Goal: Task Accomplishment & Management: Manage account settings

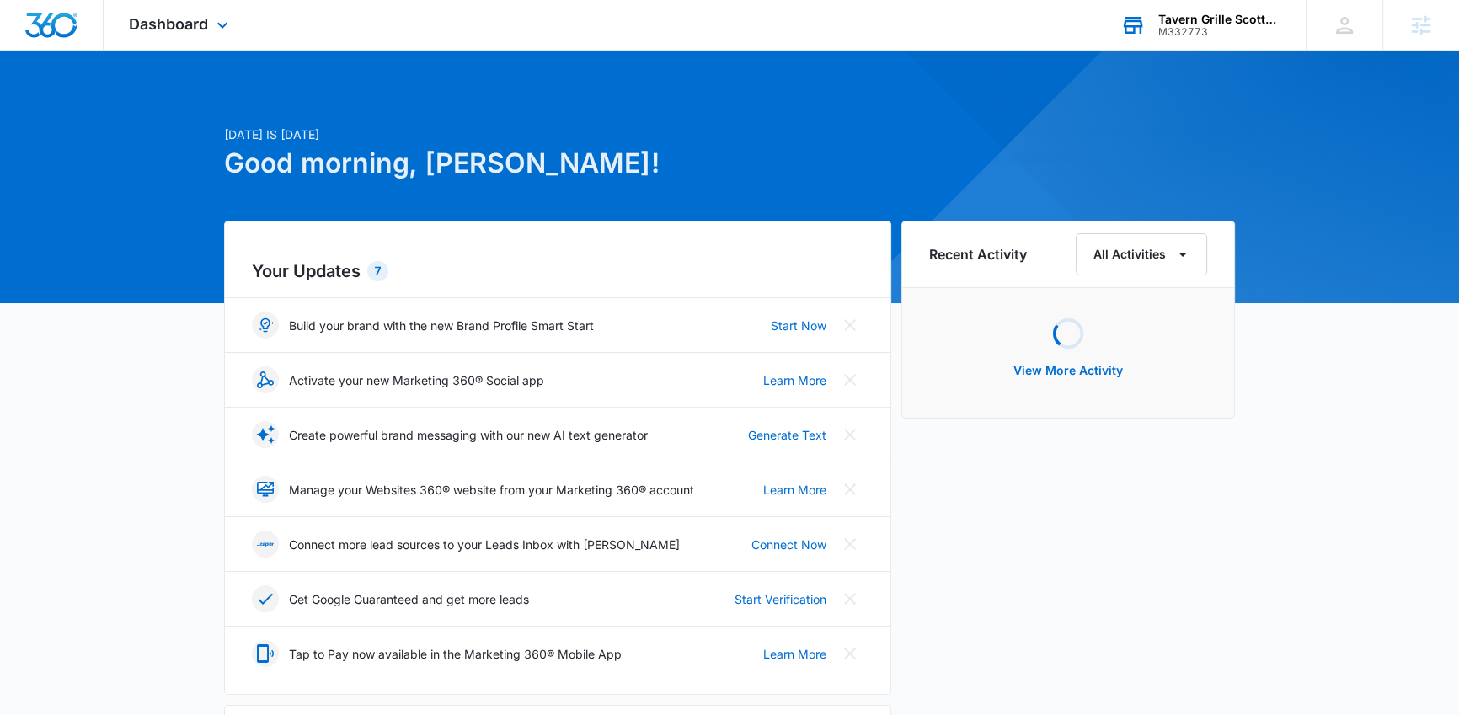
click at [1247, 27] on div "M332773" at bounding box center [1219, 32] width 123 height 12
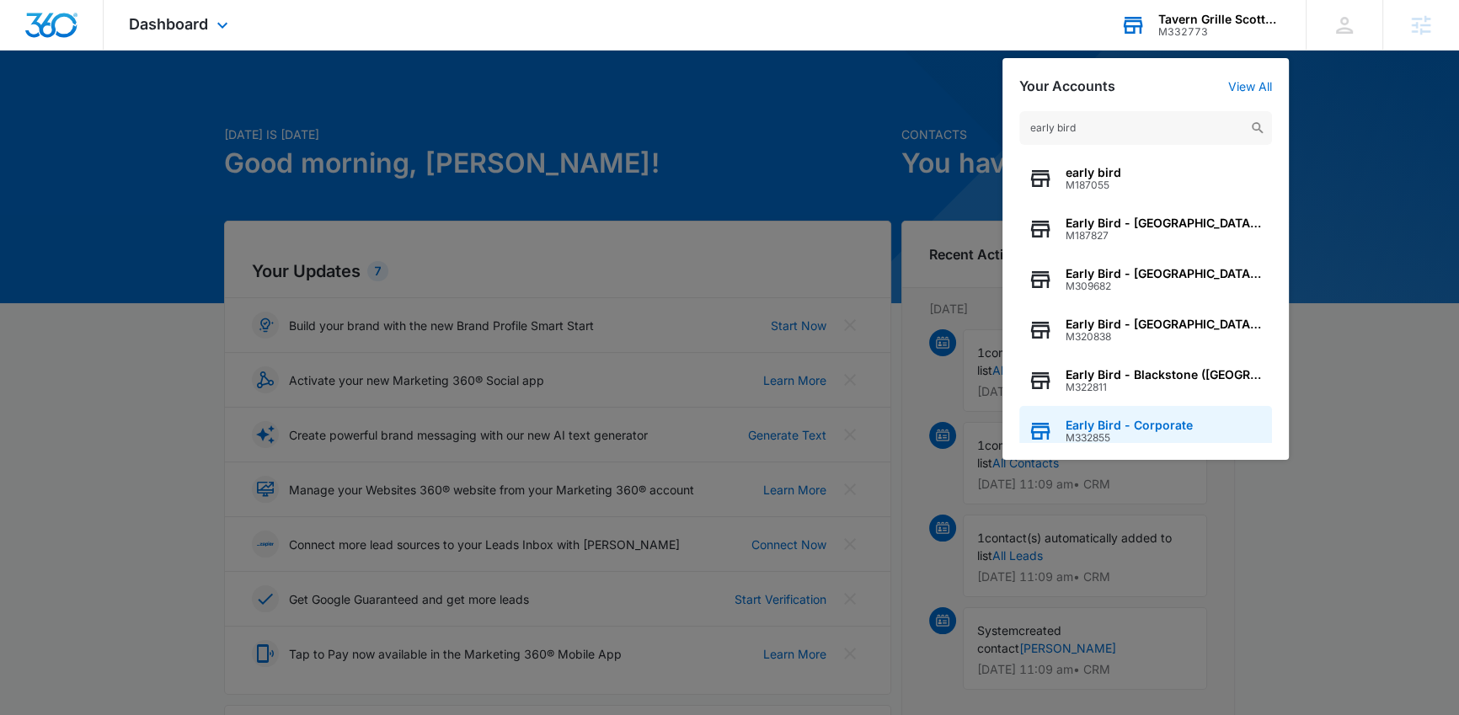
type input "early bird"
click at [1146, 427] on span "Early Bird - Corporate" at bounding box center [1128, 425] width 127 height 13
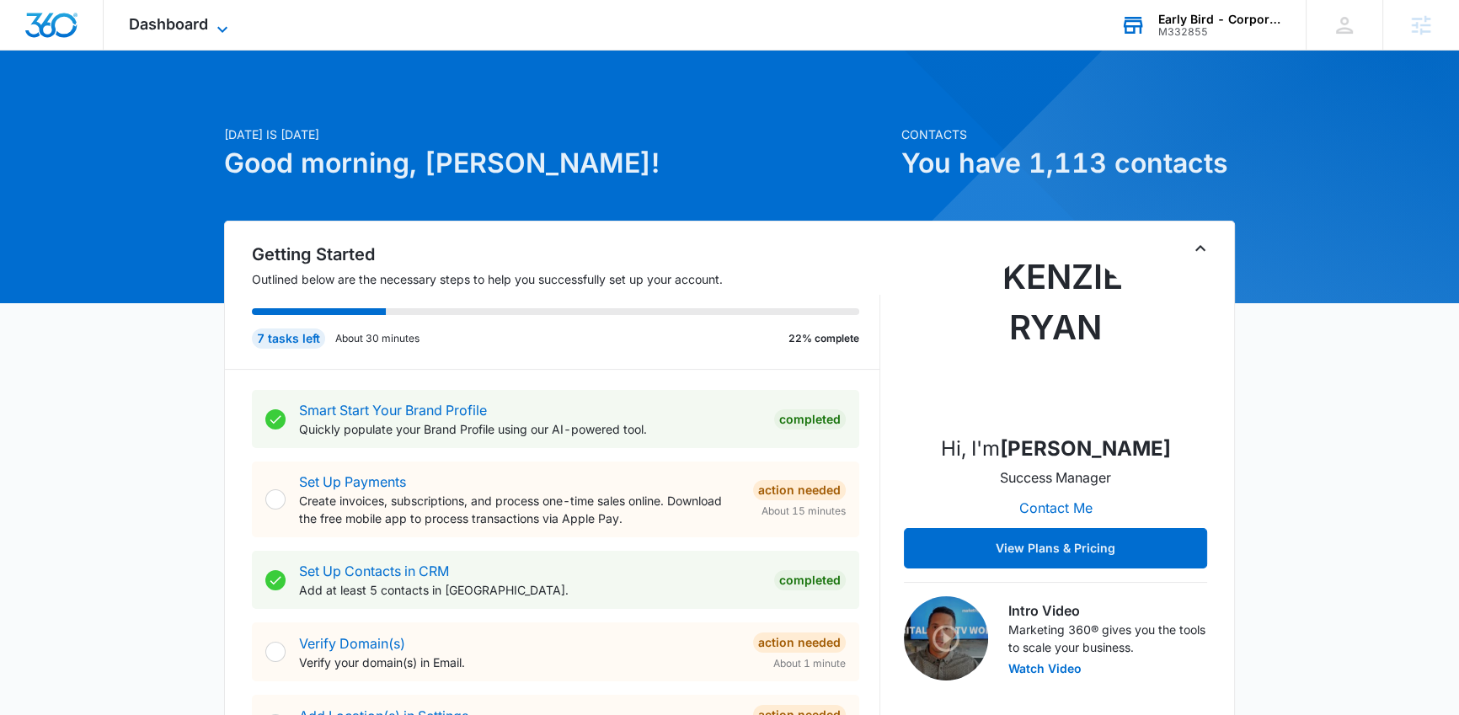
click at [177, 30] on span "Dashboard" at bounding box center [168, 24] width 79 height 18
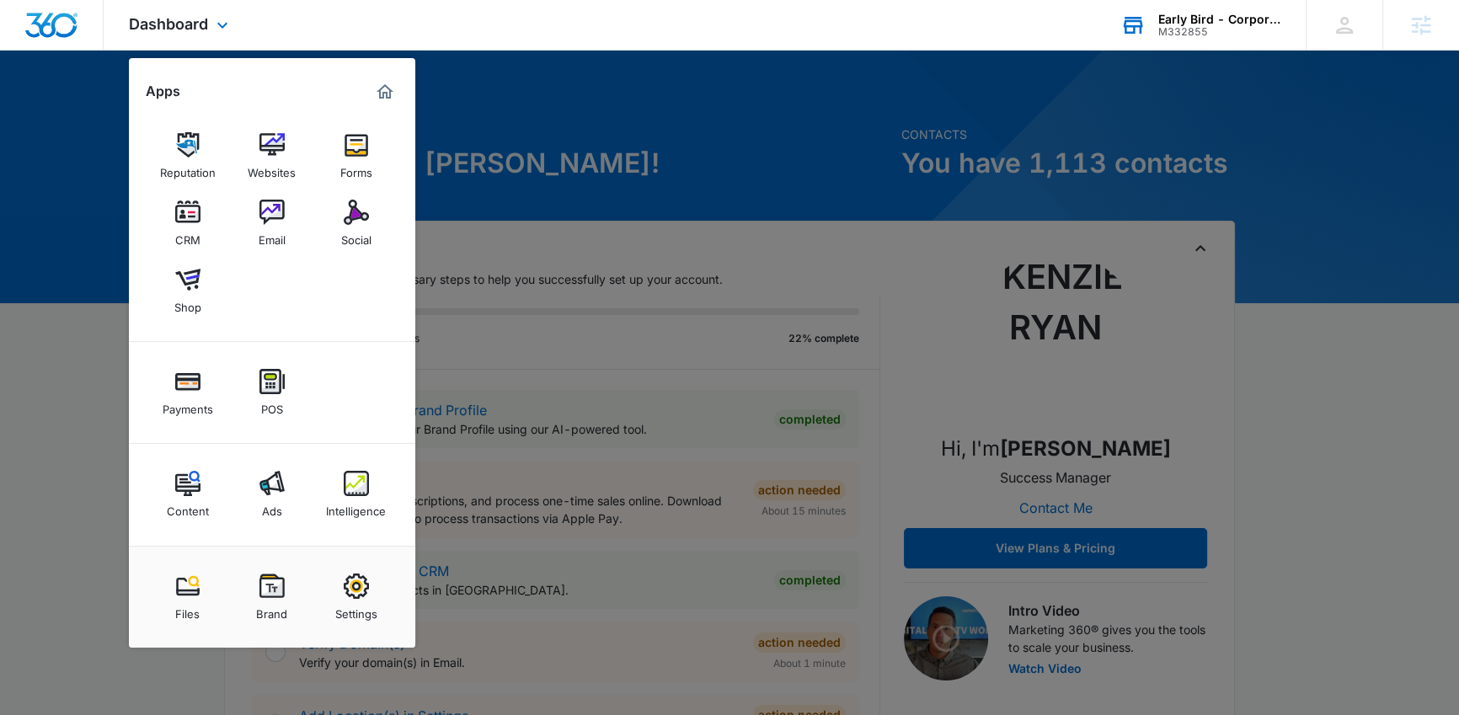
click at [378, 307] on div "Reputation Websites Forms CRM Email Social Shop" at bounding box center [272, 223] width 286 height 237
click at [99, 443] on div at bounding box center [729, 357] width 1459 height 715
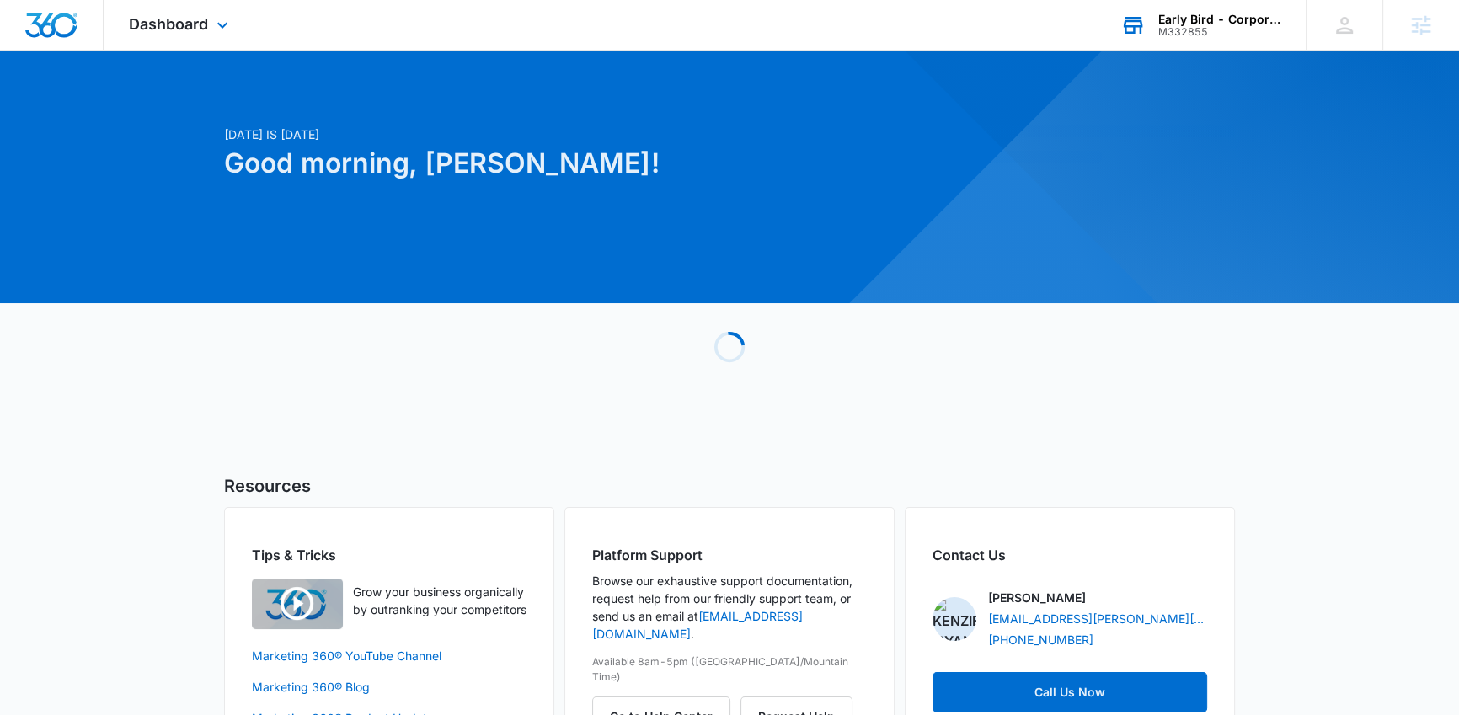
click at [1227, 4] on div "Early Bird - Corporate M332855 Your Accounts View All" at bounding box center [1200, 25] width 211 height 50
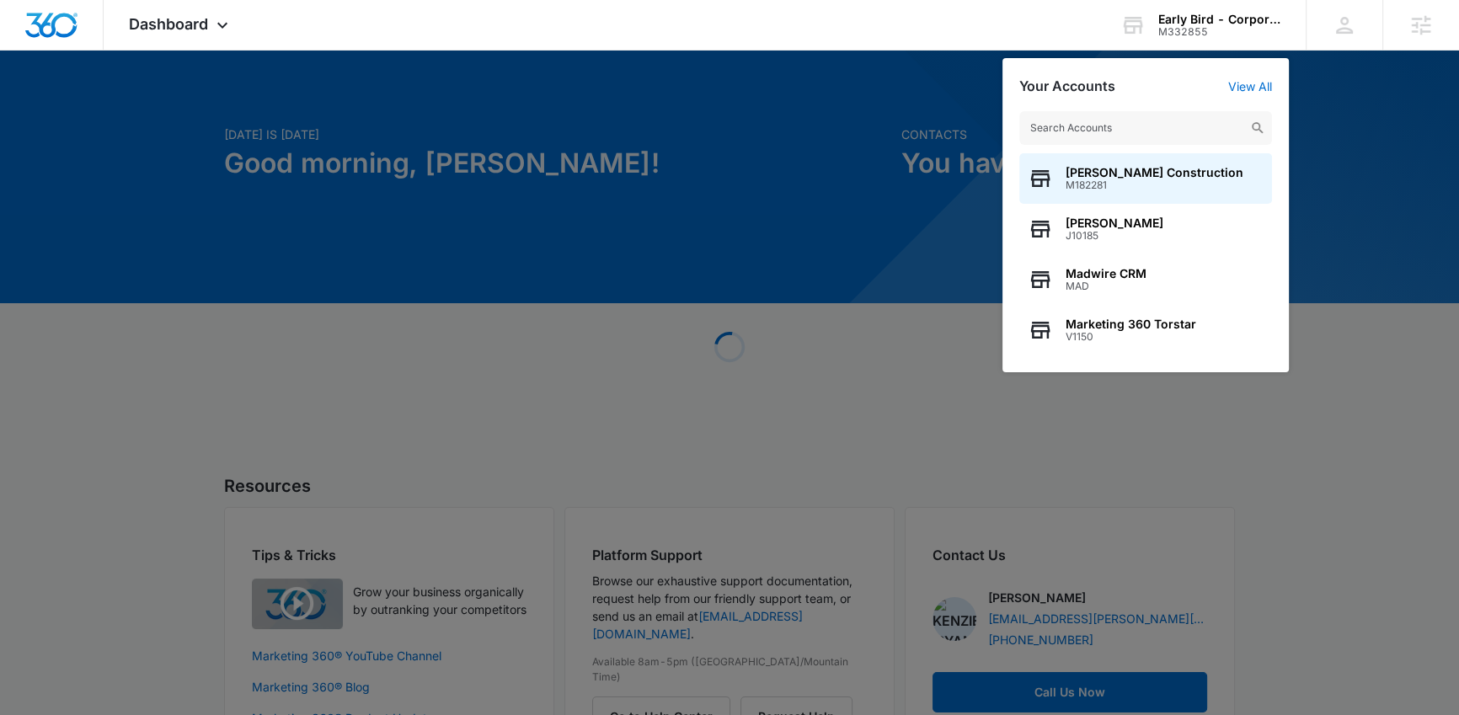
click at [504, 232] on div at bounding box center [729, 357] width 1459 height 715
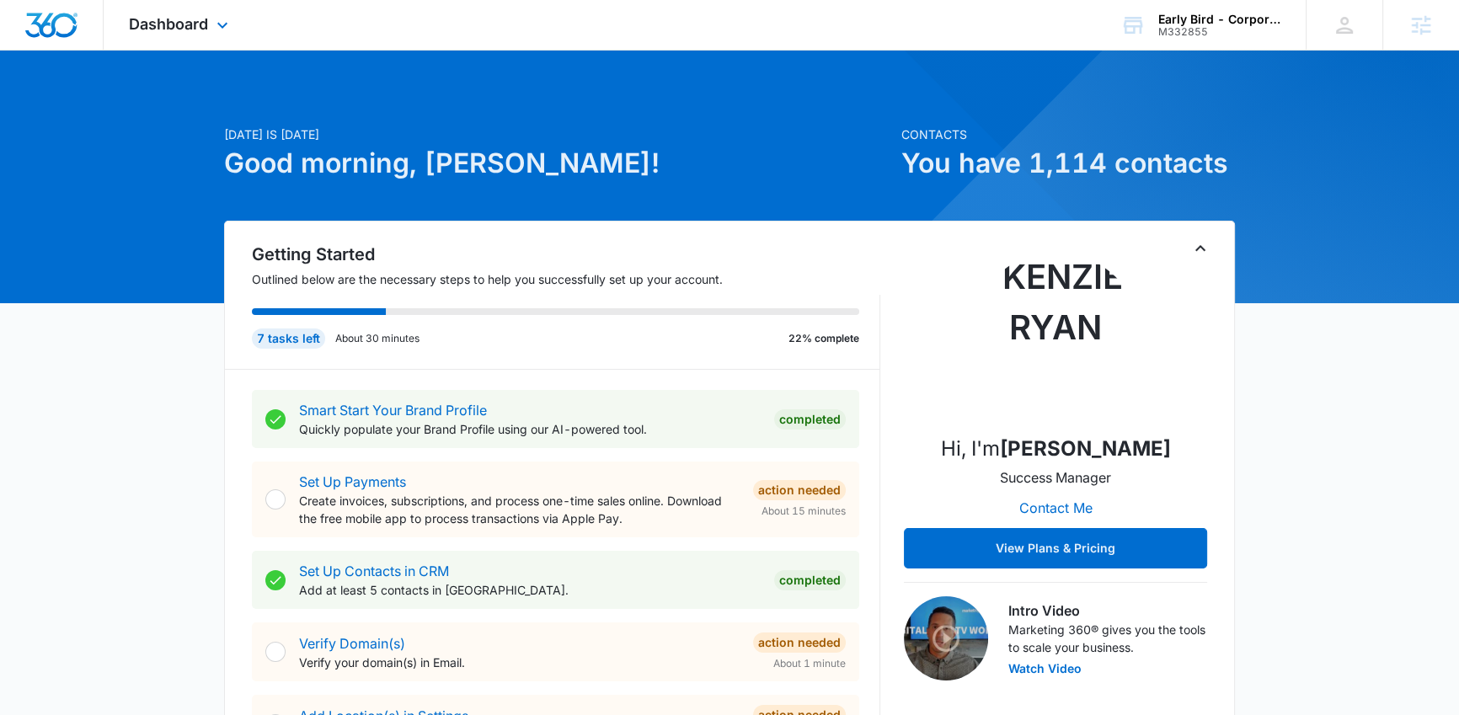
click at [136, 33] on div "Dashboard Apps Reputation Websites Forms CRM Email Social Shop Payments POS Con…" at bounding box center [181, 25] width 154 height 50
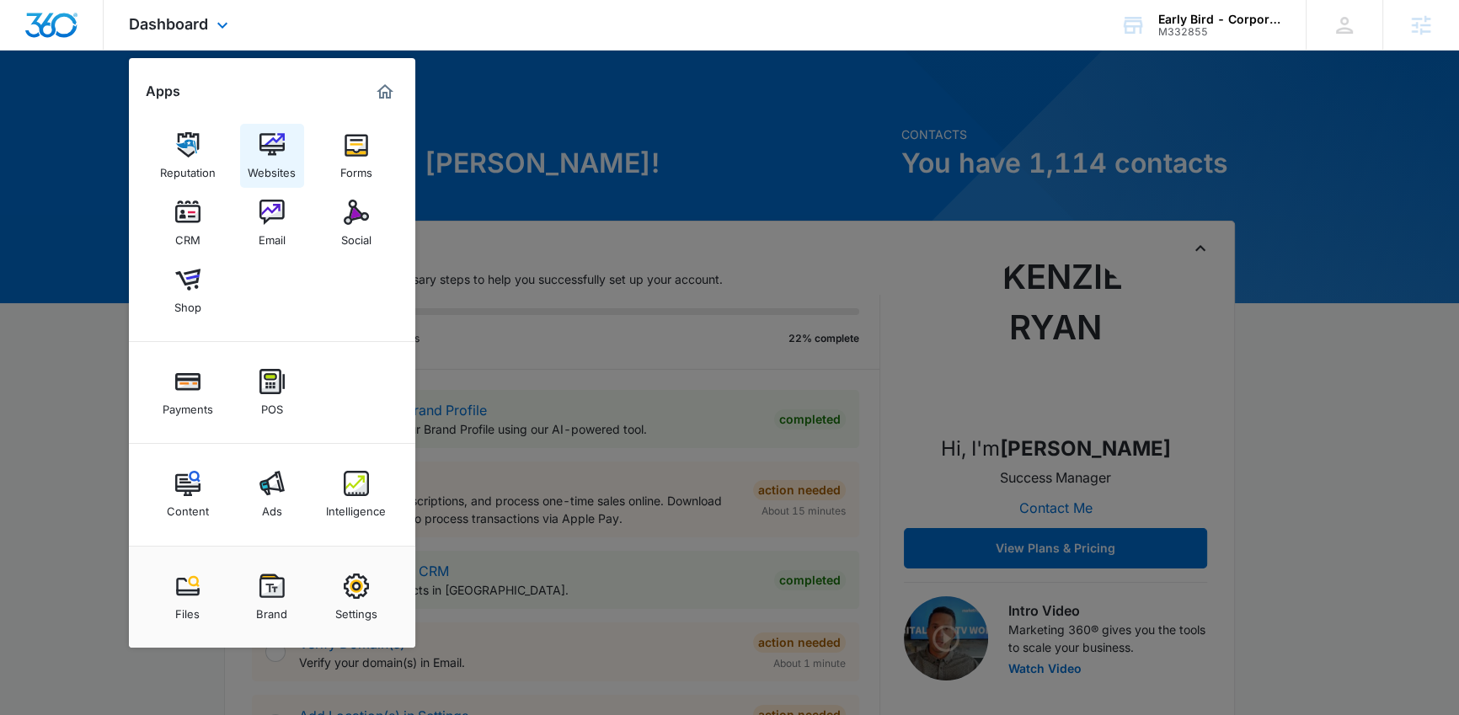
click at [291, 169] on div "Websites" at bounding box center [272, 168] width 48 height 22
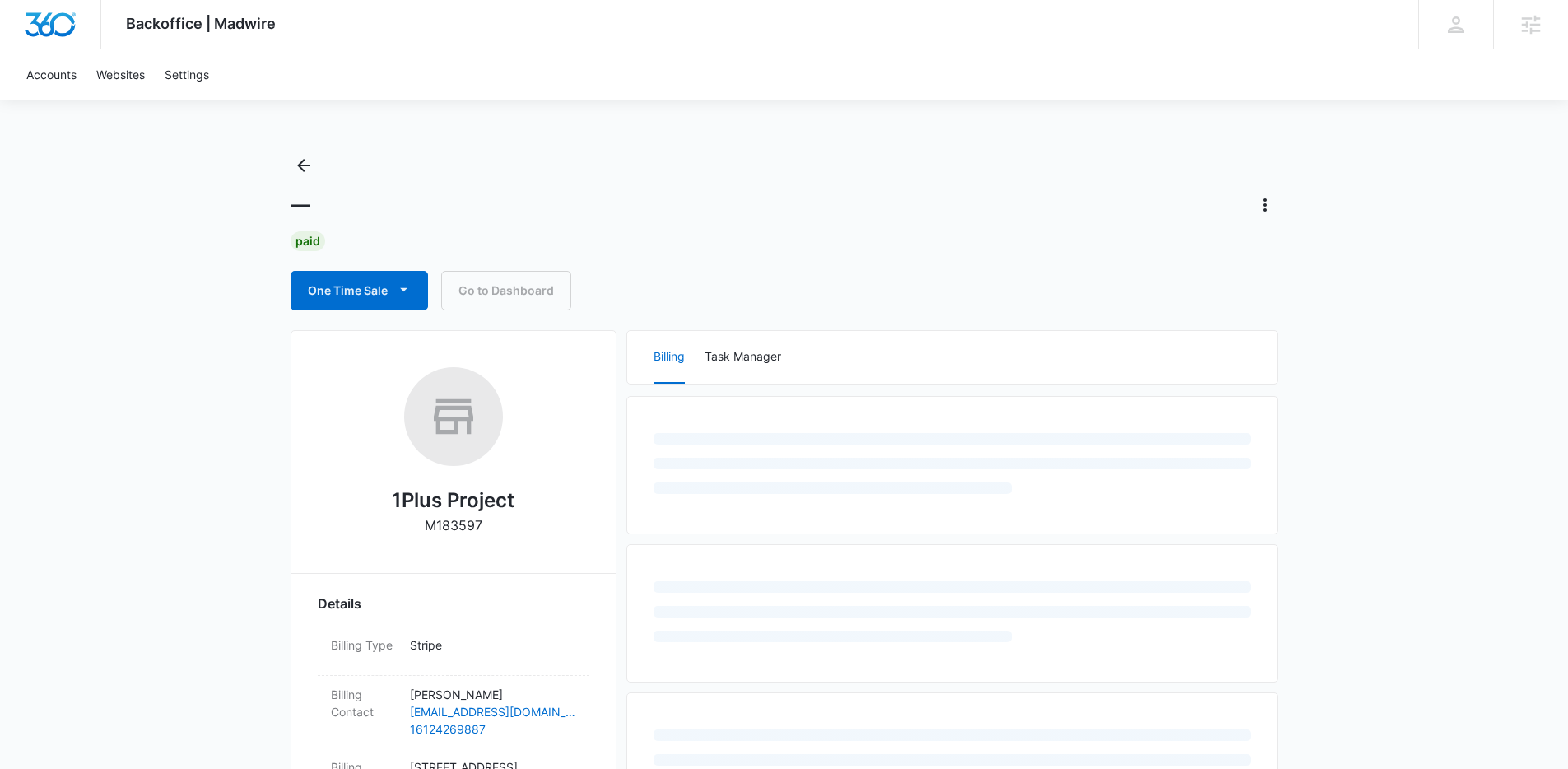
click at [134, 382] on div "Backoffice | Madwire Apps Settings Kenzie Ryan kenzie.ryan@madwire.com My Profi…" at bounding box center [784, 717] width 1568 height 1435
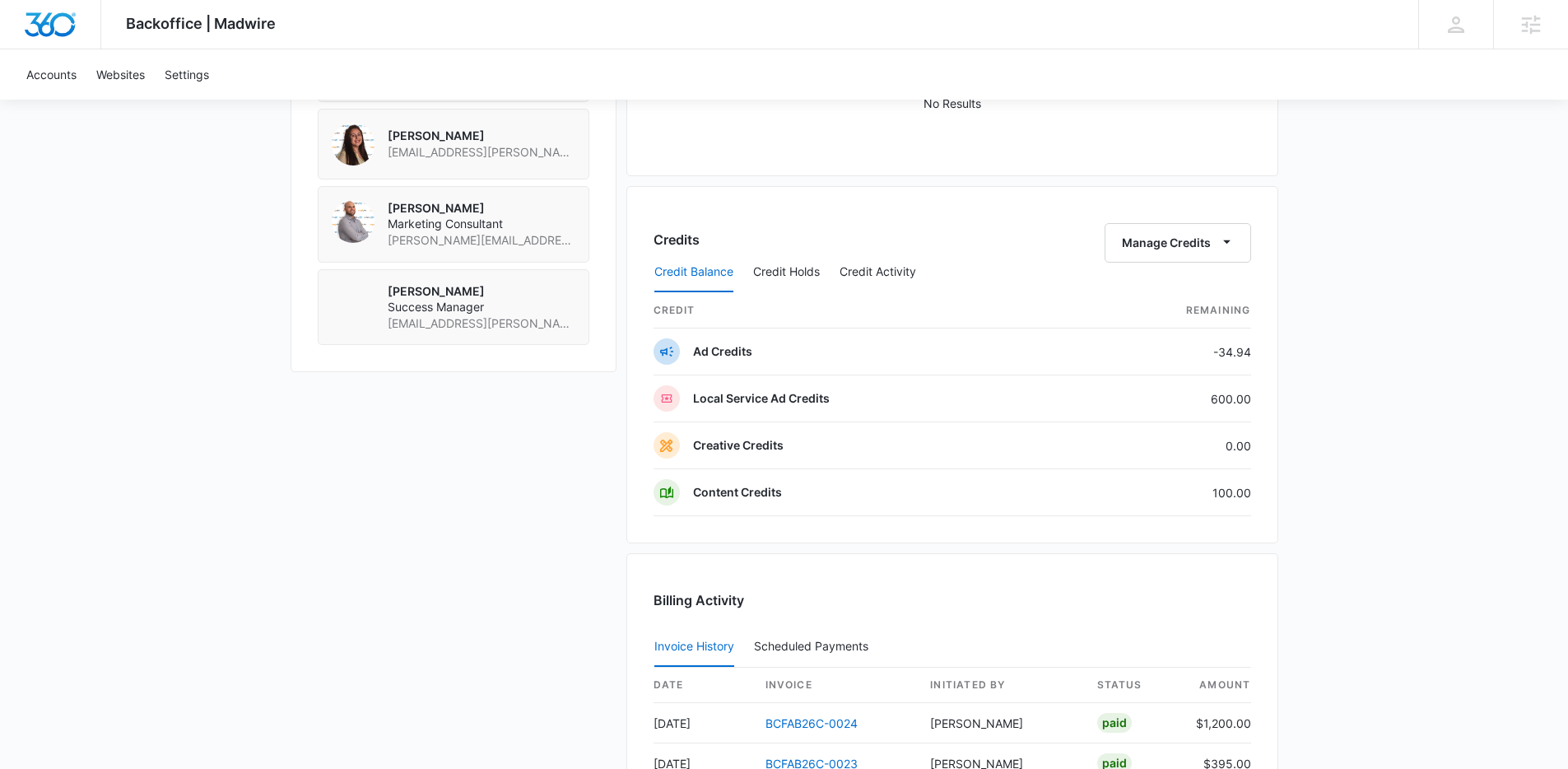
scroll to position [692, 0]
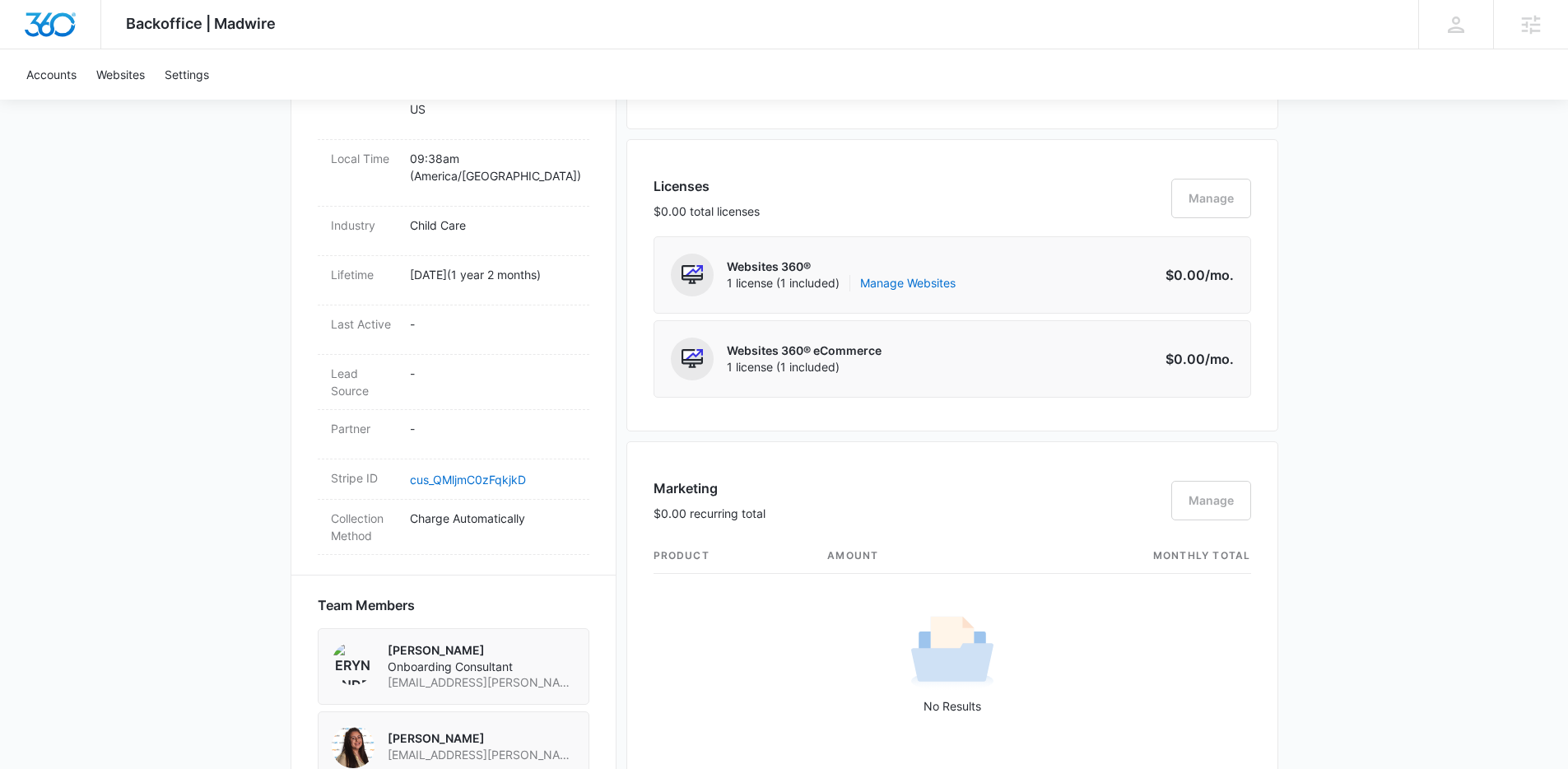
click at [1391, 363] on div "Backoffice | Madwire Apps Settings Kenzie Ryan kenzie.ryan@madwire.com My Profi…" at bounding box center [784, 558] width 1568 height 2499
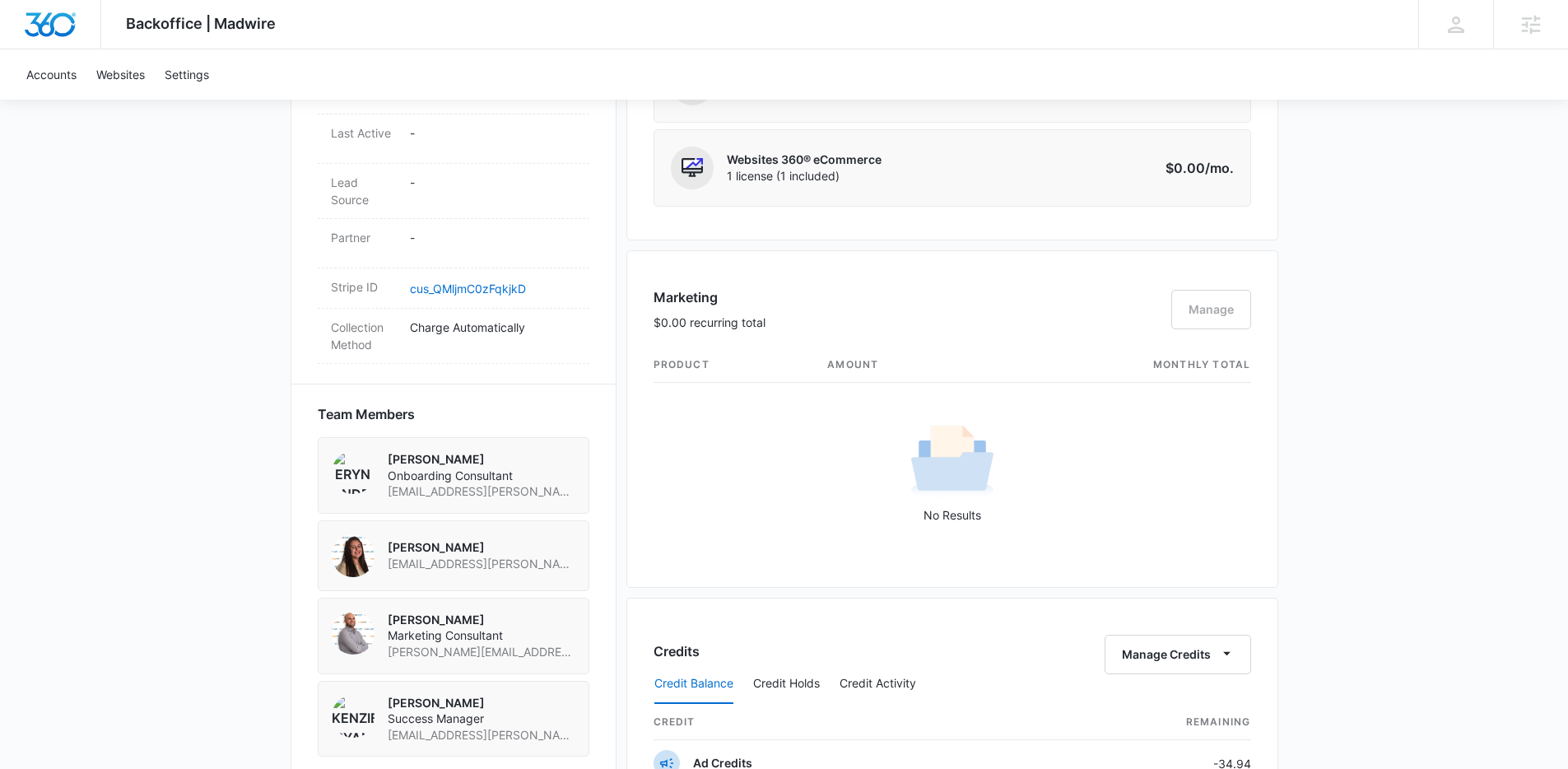
scroll to position [1107, 0]
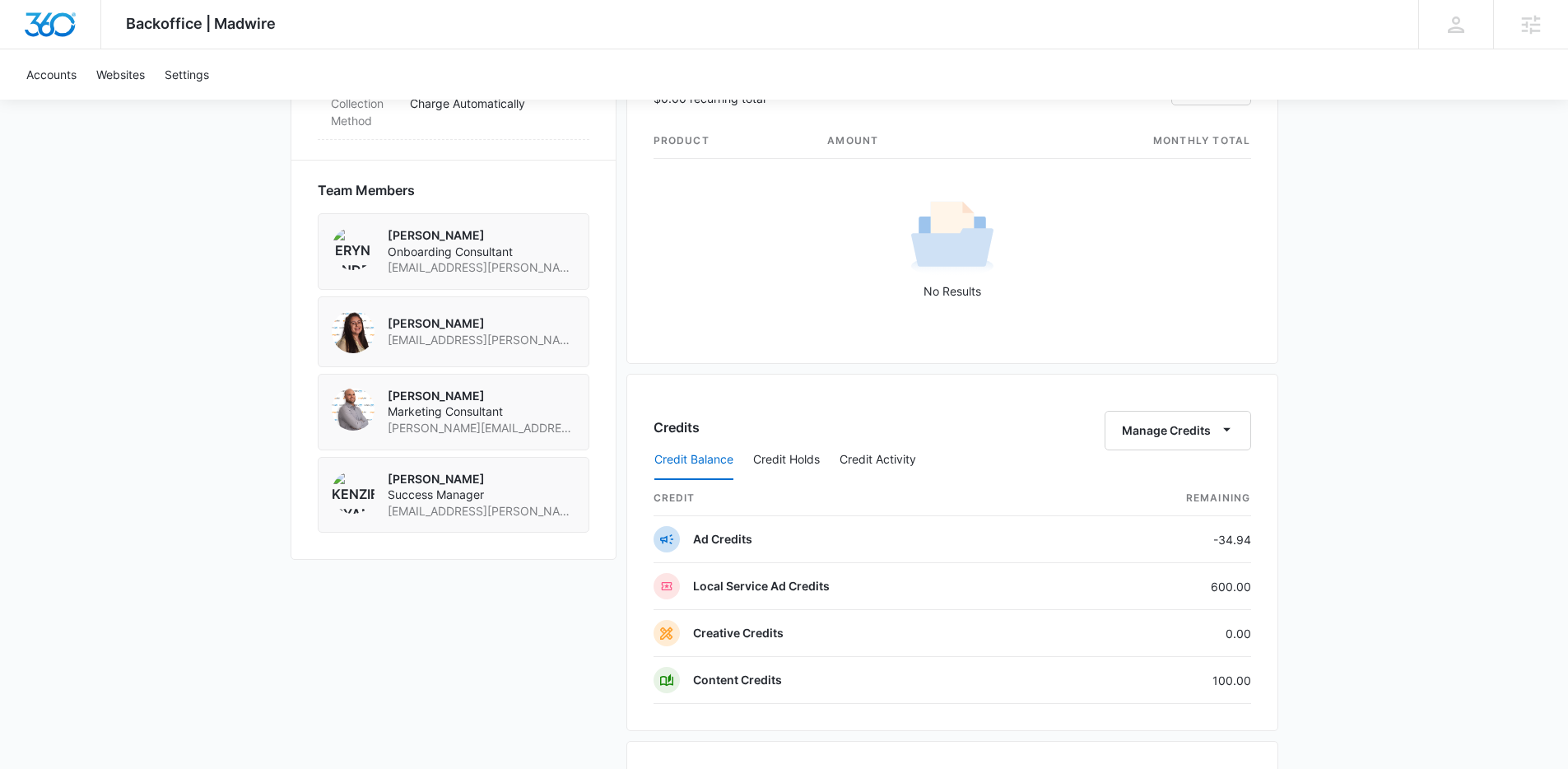
click at [1385, 360] on div "Backoffice | Madwire Apps Settings Kenzie Ryan kenzie.ryan@madwire.com My Profi…" at bounding box center [784, 143] width 1568 height 2499
click at [1144, 430] on button "Manage Credits" at bounding box center [1178, 430] width 147 height 39
click at [1151, 485] on div "Transfer Credits" at bounding box center [1168, 483] width 86 height 12
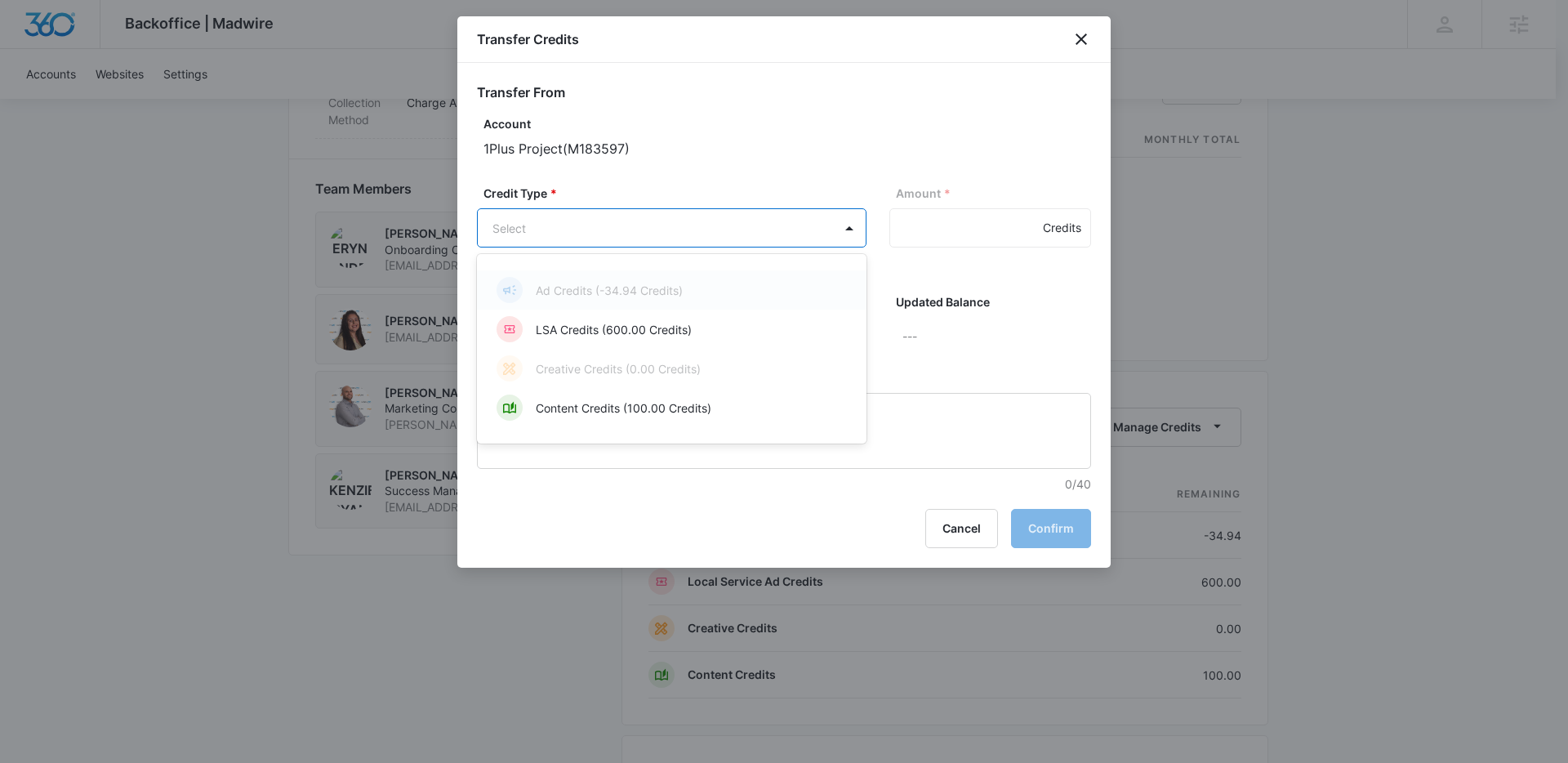
click at [644, 221] on body "Backoffice | Madwire Apps Settings Kenzie Ryan kenzie.ryan@madwire.com My Profi…" at bounding box center [784, 142] width 1568 height 2480
click at [605, 340] on div "LSA Credits (600.00 Credits)" at bounding box center [670, 329] width 347 height 26
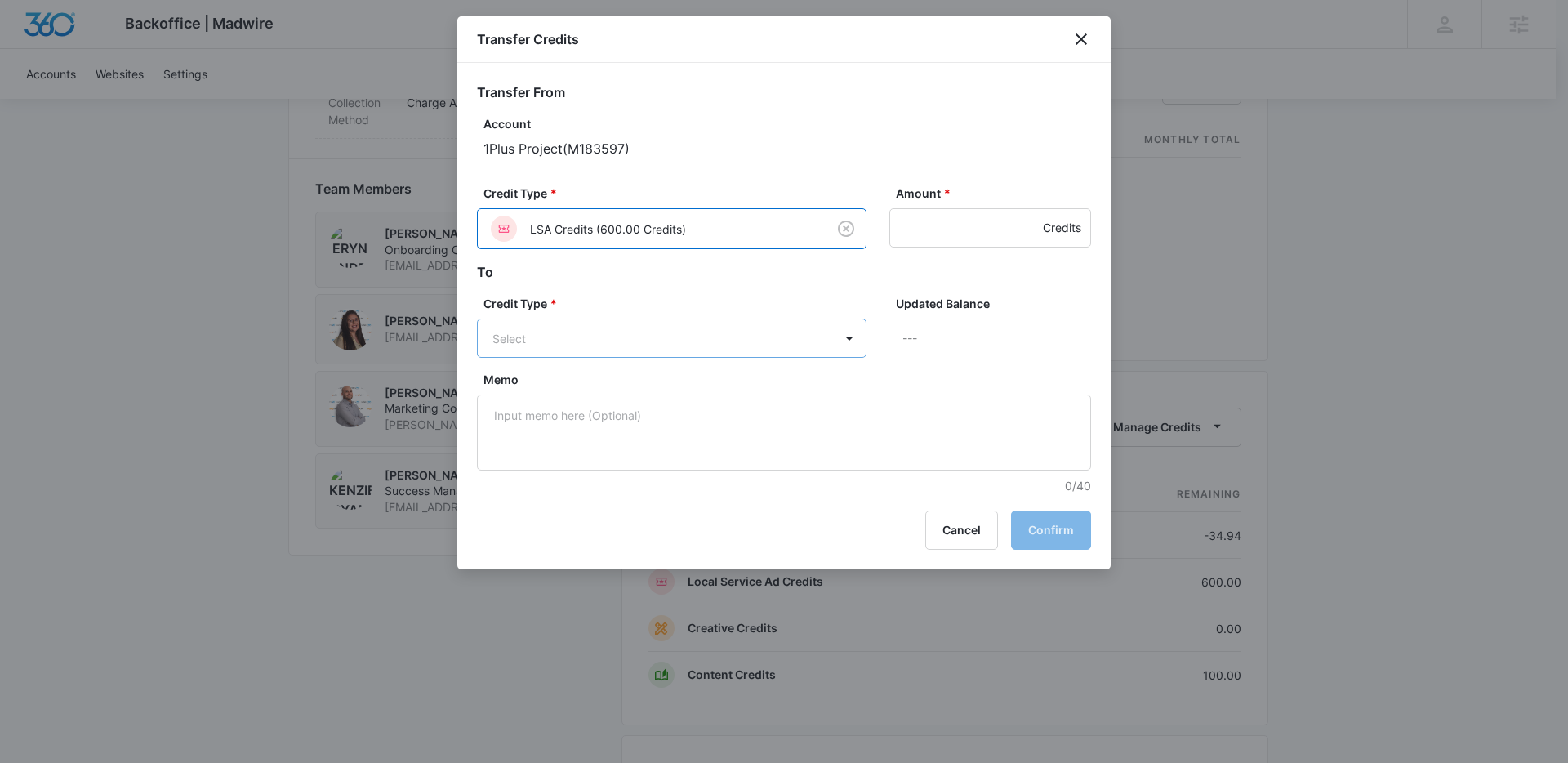
click at [602, 351] on body "Backoffice | Madwire Apps Settings Kenzie Ryan kenzie.ryan@madwire.com My Profi…" at bounding box center [784, 142] width 1568 height 2480
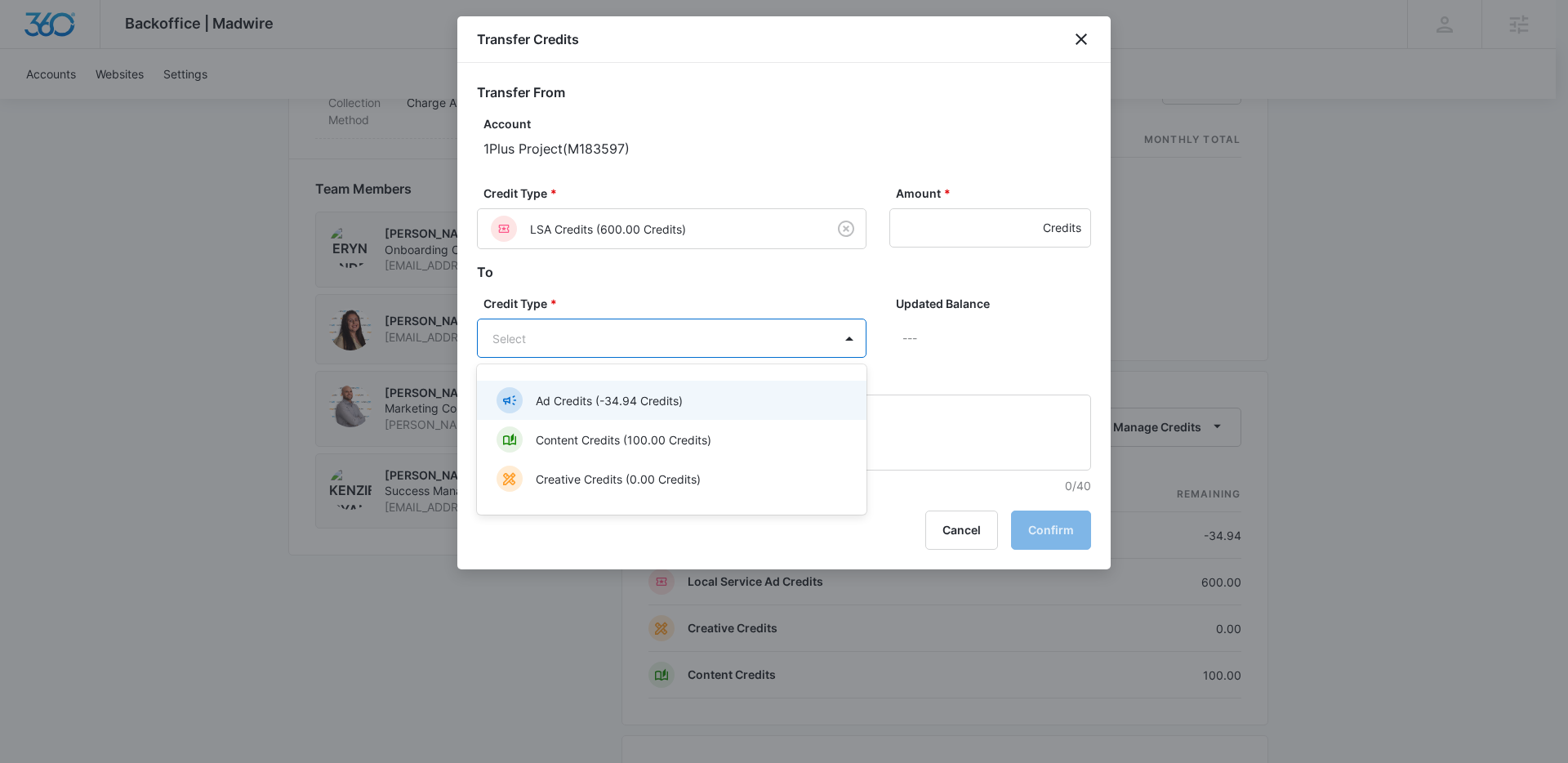
click at [582, 390] on div "Ad Credits (-34.94 Credits)" at bounding box center [670, 399] width 347 height 26
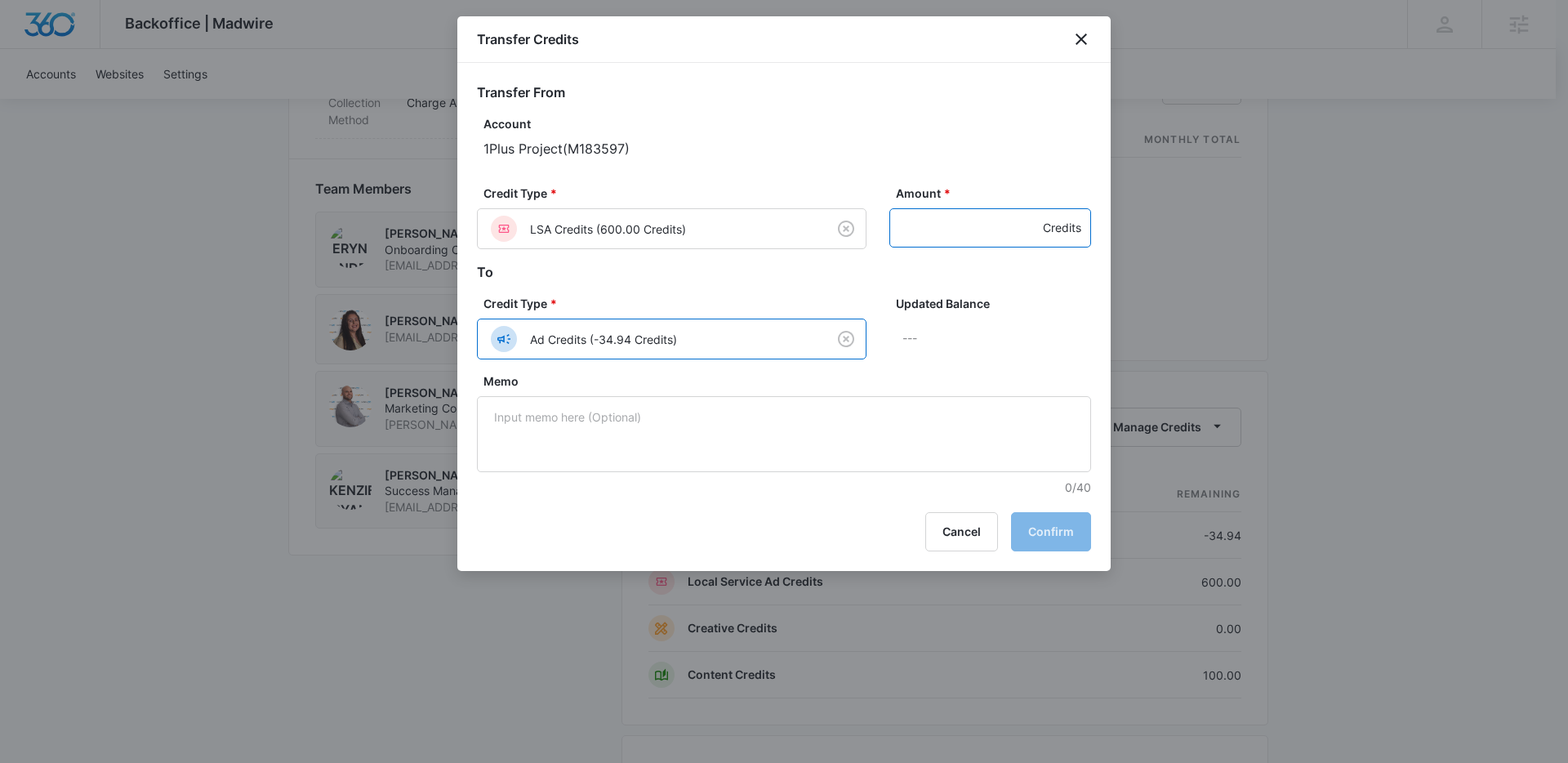
click at [939, 245] on input "Amount *" at bounding box center [990, 228] width 202 height 39
type input "600"
click at [1050, 535] on button "Confirm" at bounding box center [1051, 531] width 80 height 39
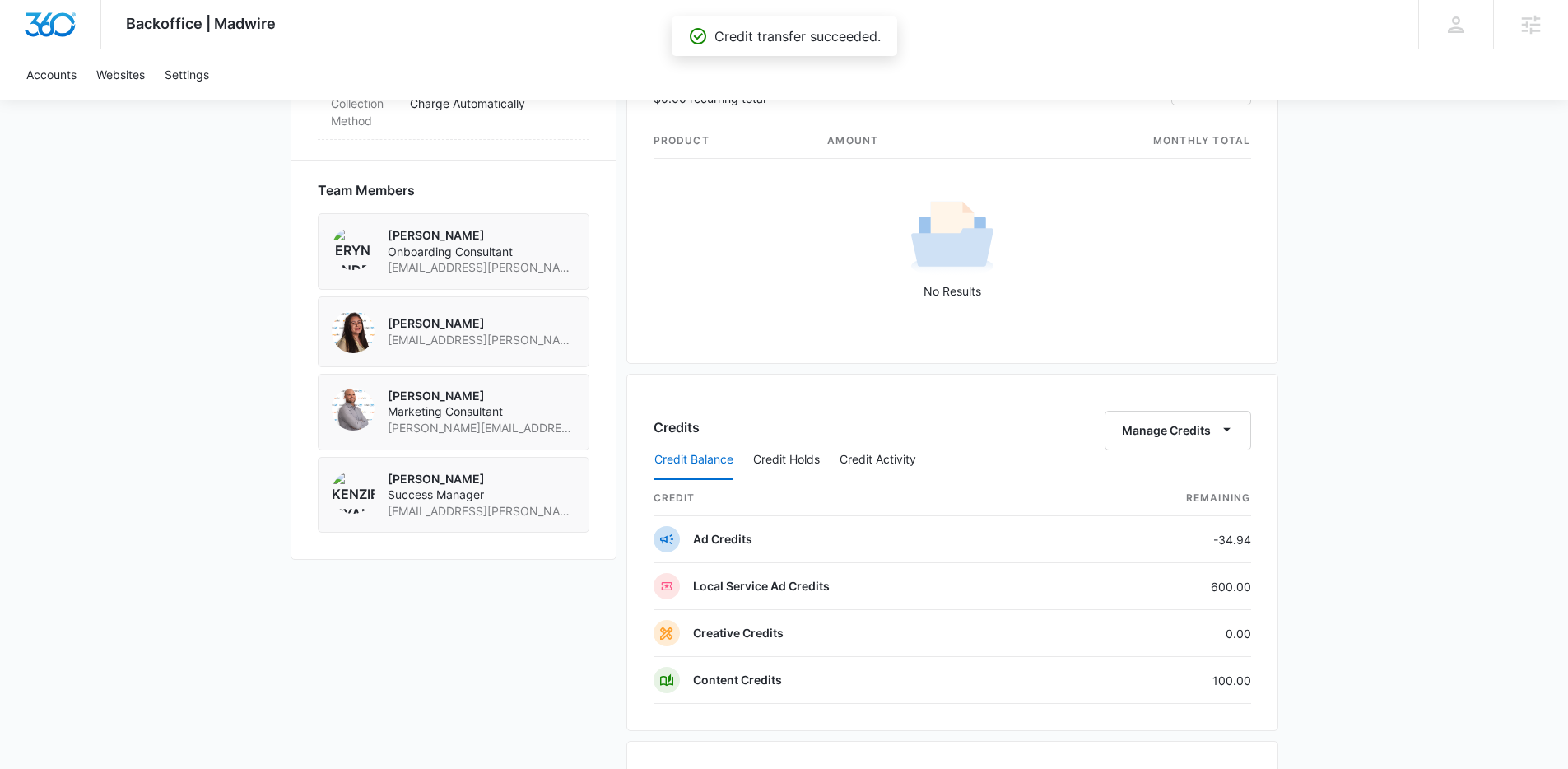
click at [1376, 389] on div "Backoffice | Madwire Apps Settings Kenzie Ryan kenzie.ryan@madwire.com My Profi…" at bounding box center [784, 143] width 1568 height 2499
